Goal: Transaction & Acquisition: Purchase product/service

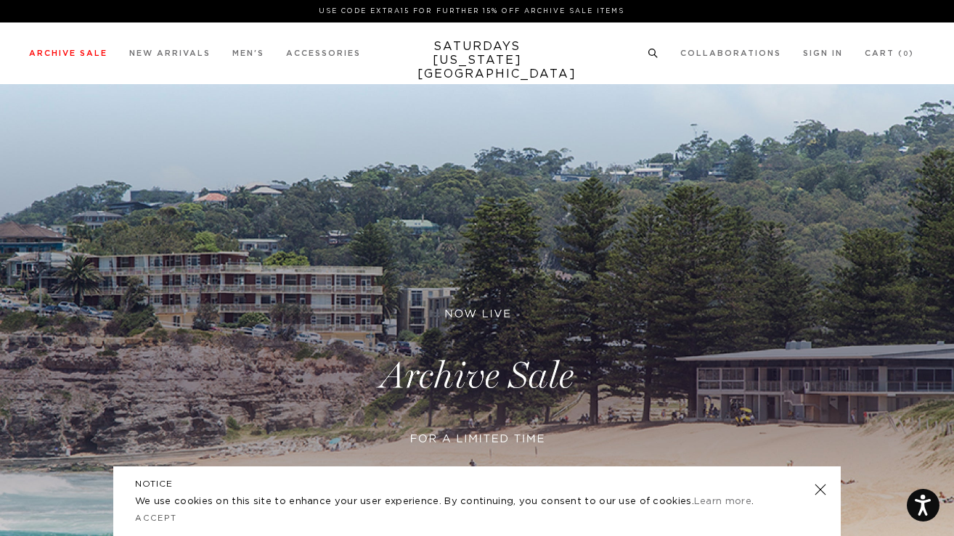
click at [655, 53] on circle at bounding box center [652, 52] width 7 height 7
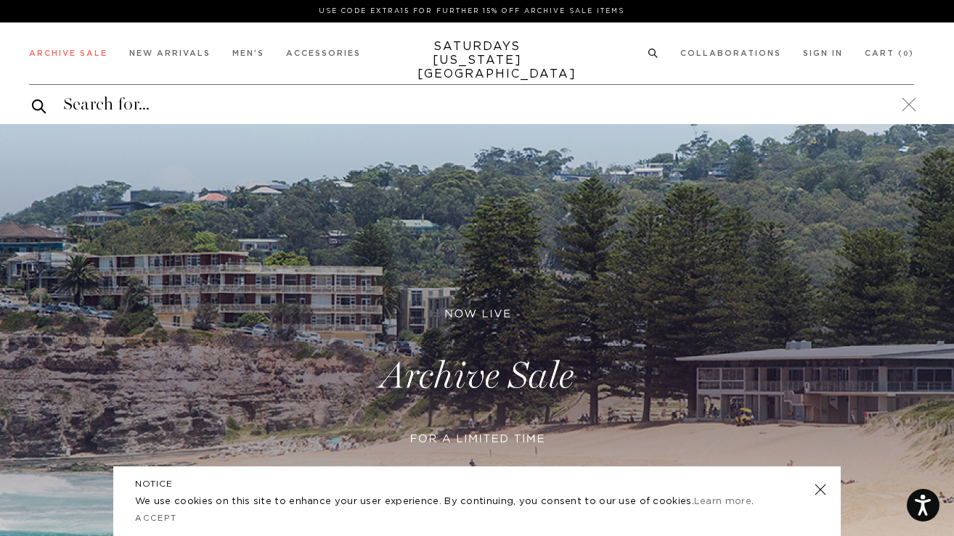
click at [470, 99] on input "search" at bounding box center [471, 104] width 885 height 23
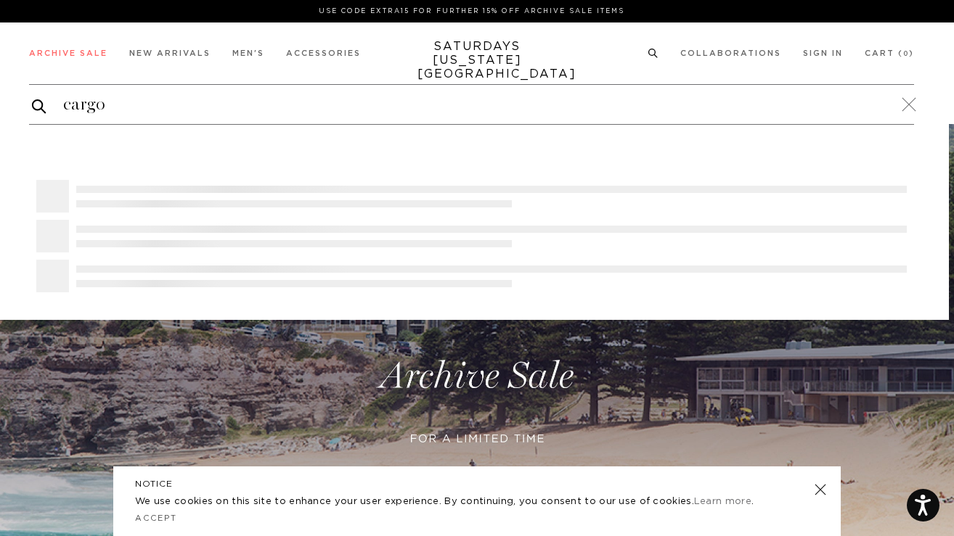
type input "cargo"
click at [32, 97] on button "submit" at bounding box center [39, 106] width 15 height 18
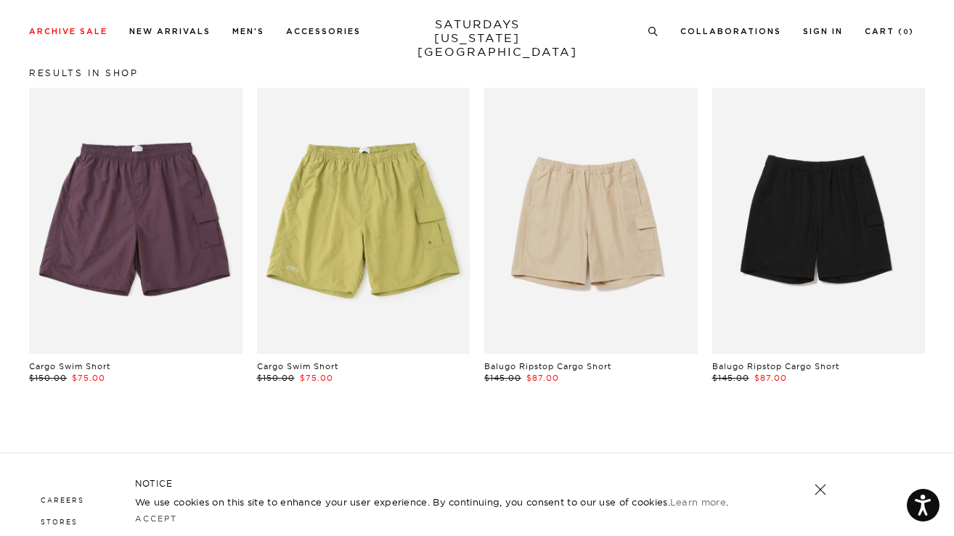
scroll to position [33, 0]
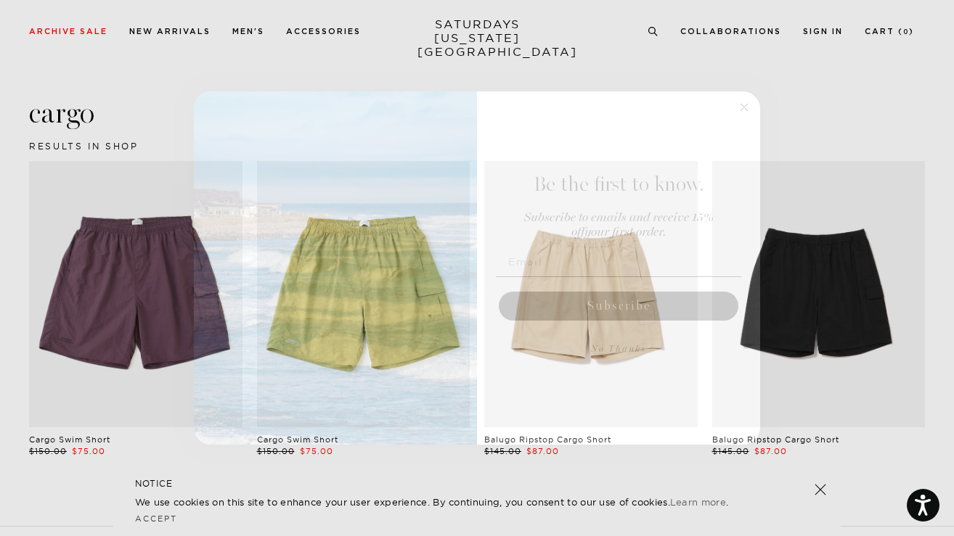
click at [742, 107] on circle "Close dialog" at bounding box center [744, 107] width 17 height 17
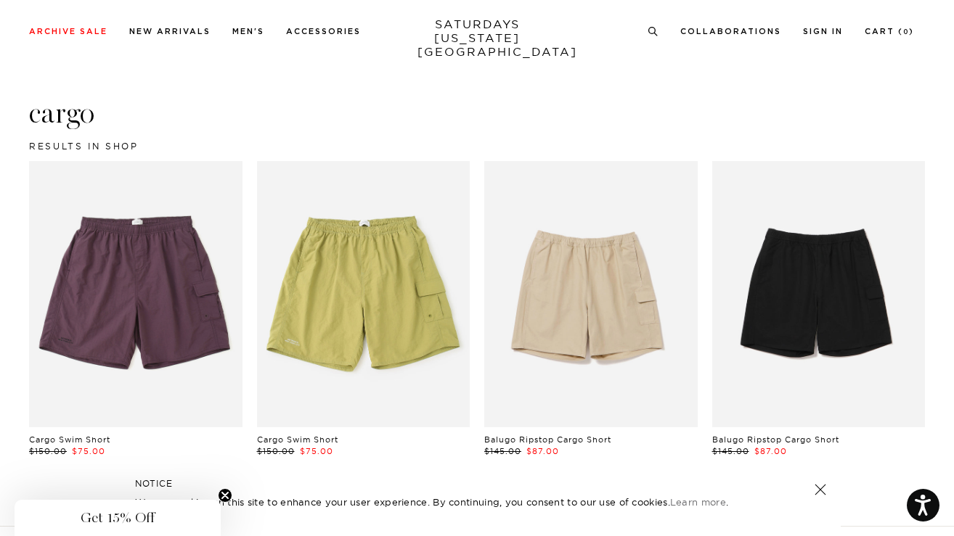
click at [149, 294] on link at bounding box center [135, 294] width 213 height 266
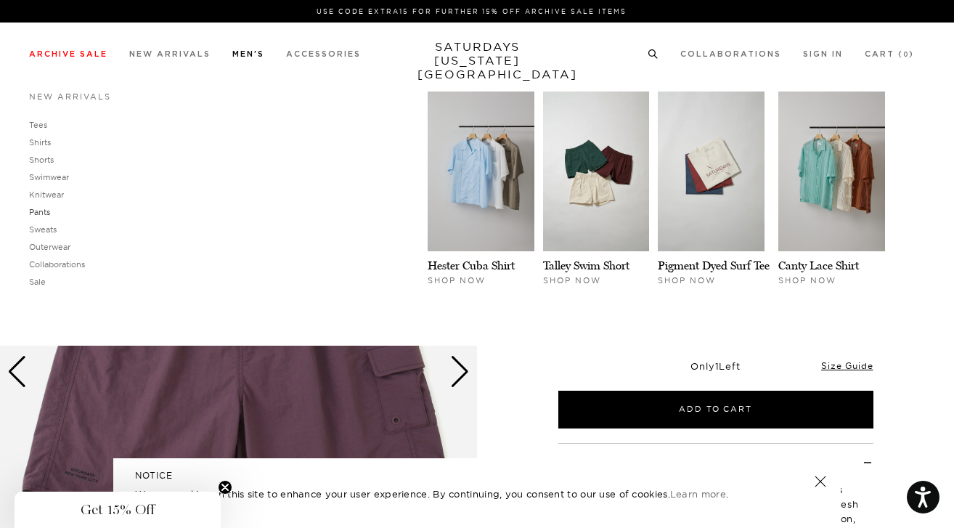
click at [41, 209] on link "Pants" at bounding box center [39, 212] width 21 height 10
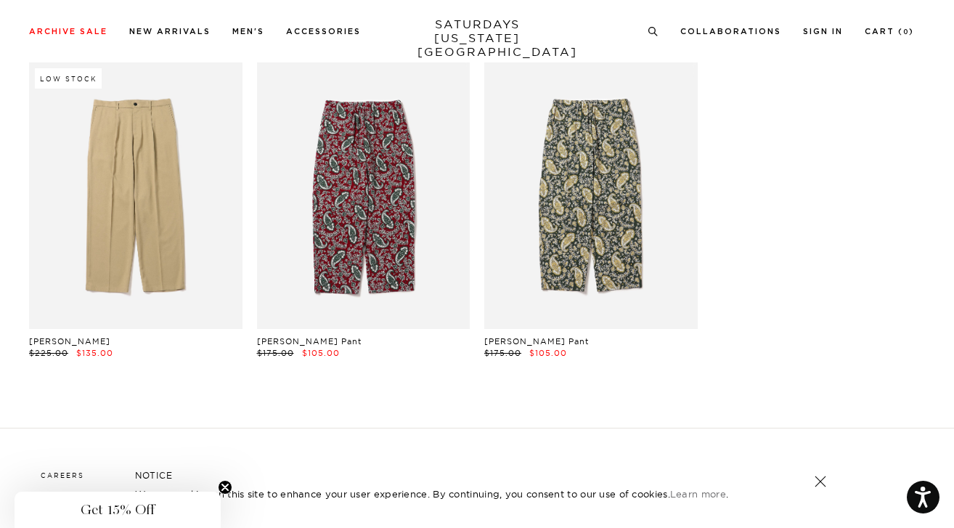
scroll to position [475, 0]
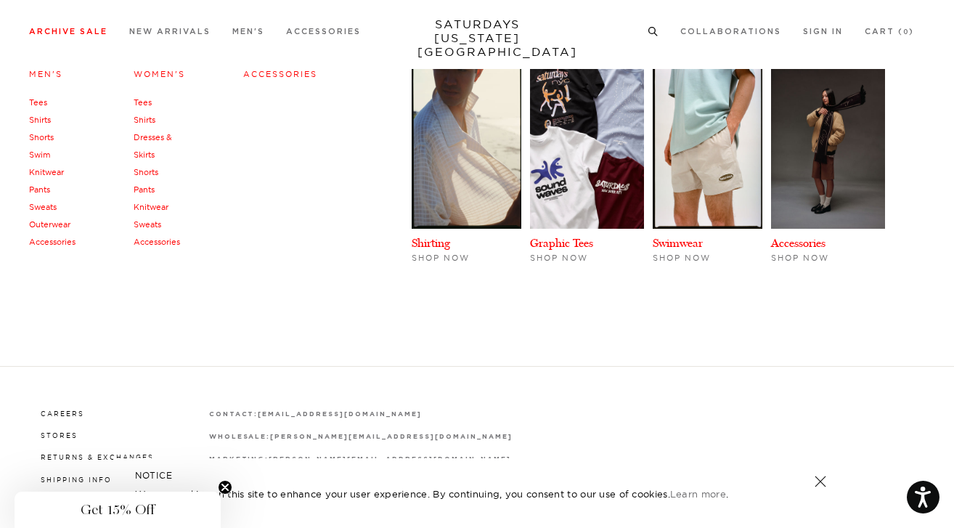
click at [46, 75] on link "Men's" at bounding box center [45, 74] width 33 height 10
